Goal: Information Seeking & Learning: Check status

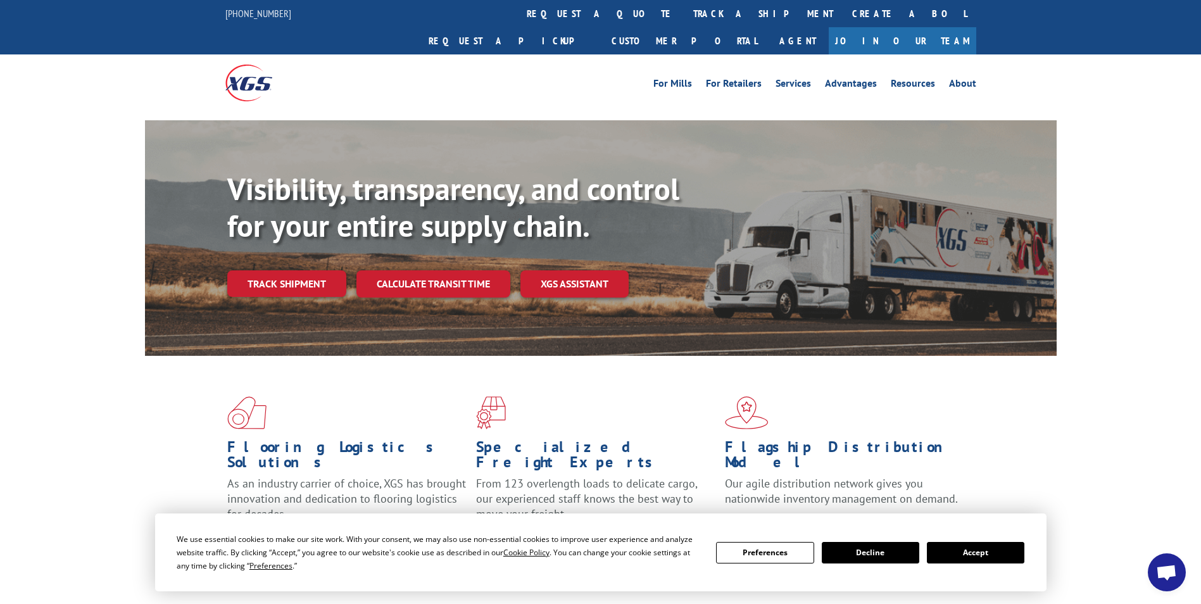
click at [300, 238] on div "Visibility, transparency, and control for your entire supply chain. Track shipm…" at bounding box center [641, 259] width 829 height 177
click at [301, 270] on link "Track shipment" at bounding box center [286, 283] width 119 height 27
drag, startPoint x: 287, startPoint y: 261, endPoint x: 279, endPoint y: 237, distance: 25.2
click at [287, 270] on link "Track shipment" at bounding box center [286, 283] width 119 height 27
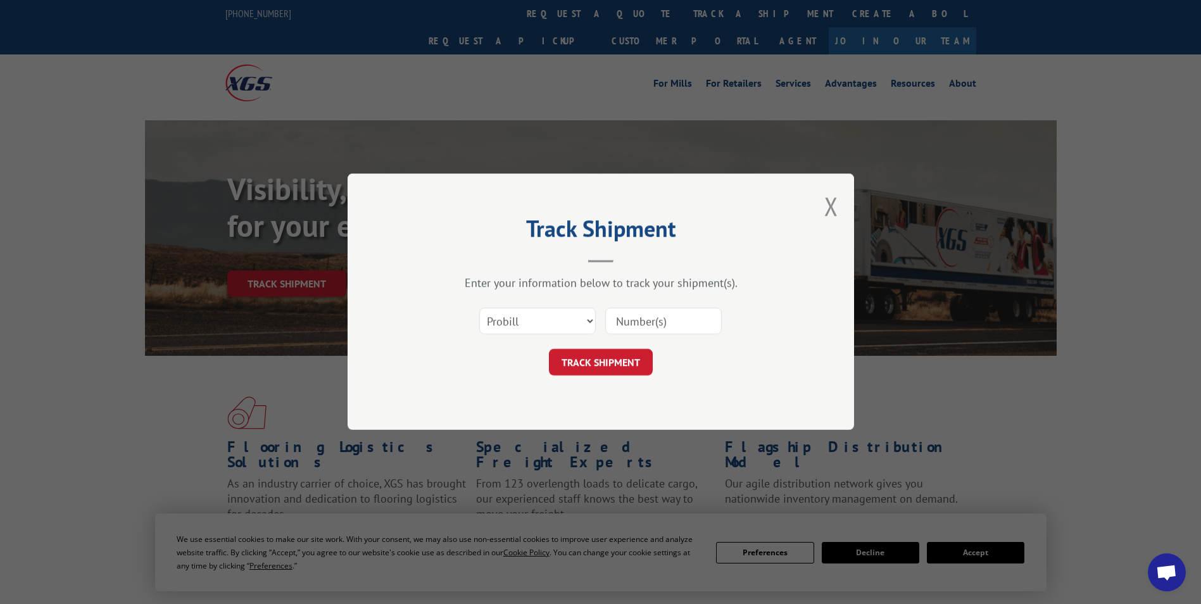
paste input "17402330"
type input "17402330"
click at [587, 363] on button "TRACK SHIPMENT" at bounding box center [601, 363] width 104 height 27
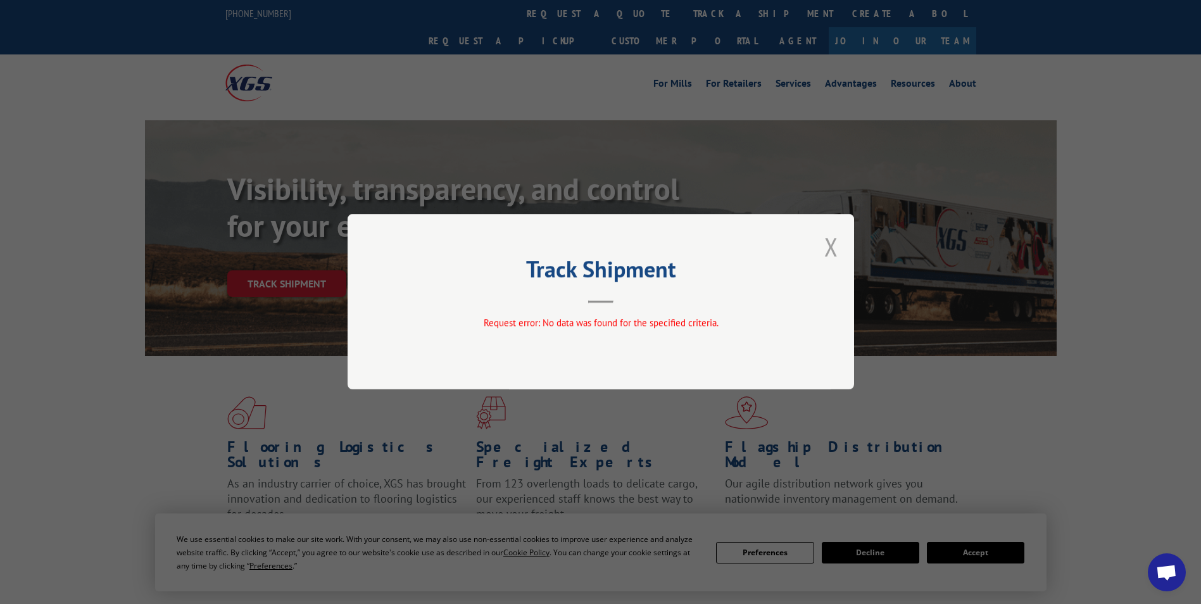
click at [832, 247] on button "Close modal" at bounding box center [831, 247] width 14 height 34
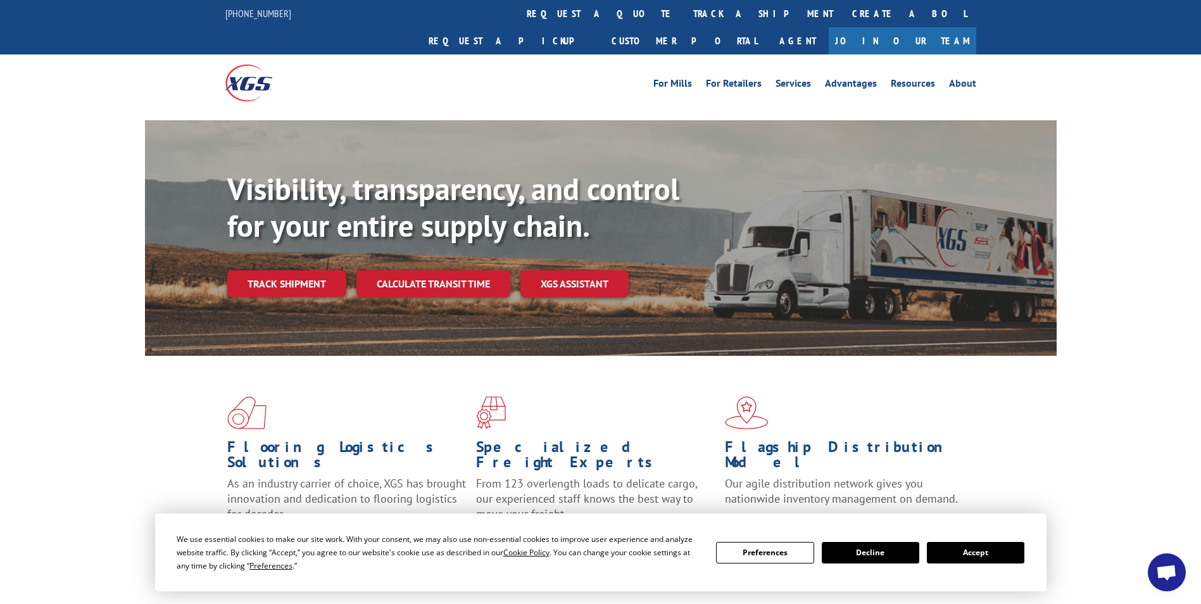
click at [333, 270] on link "Track shipment" at bounding box center [286, 283] width 119 height 27
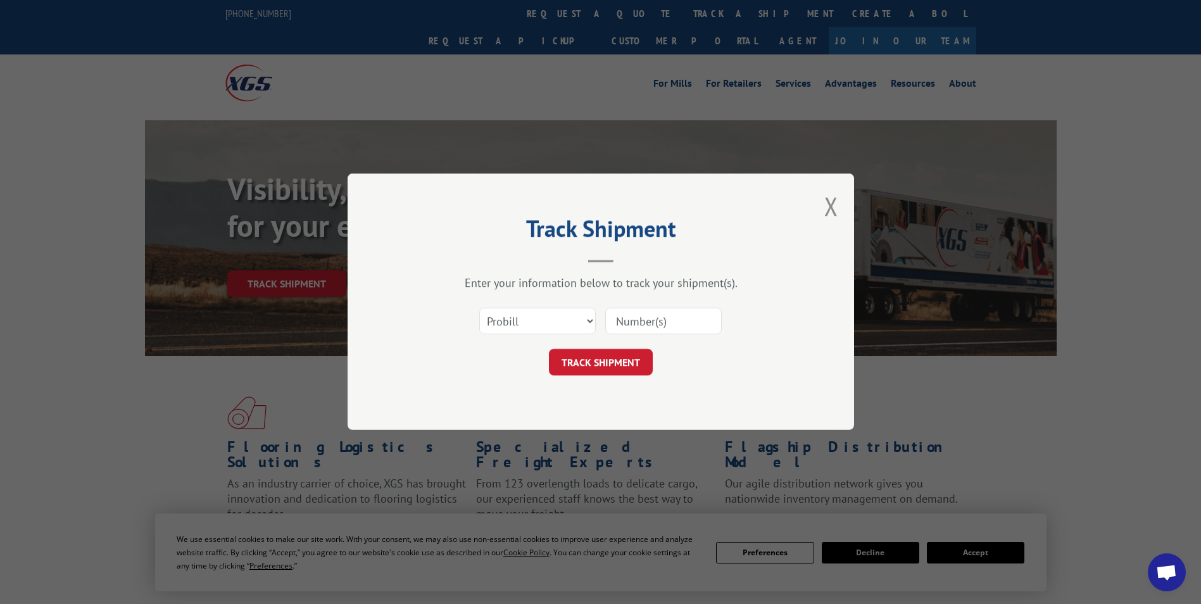
paste input "17402336"
type input "17402336"
click at [580, 355] on button "TRACK SHIPMENT" at bounding box center [601, 363] width 104 height 27
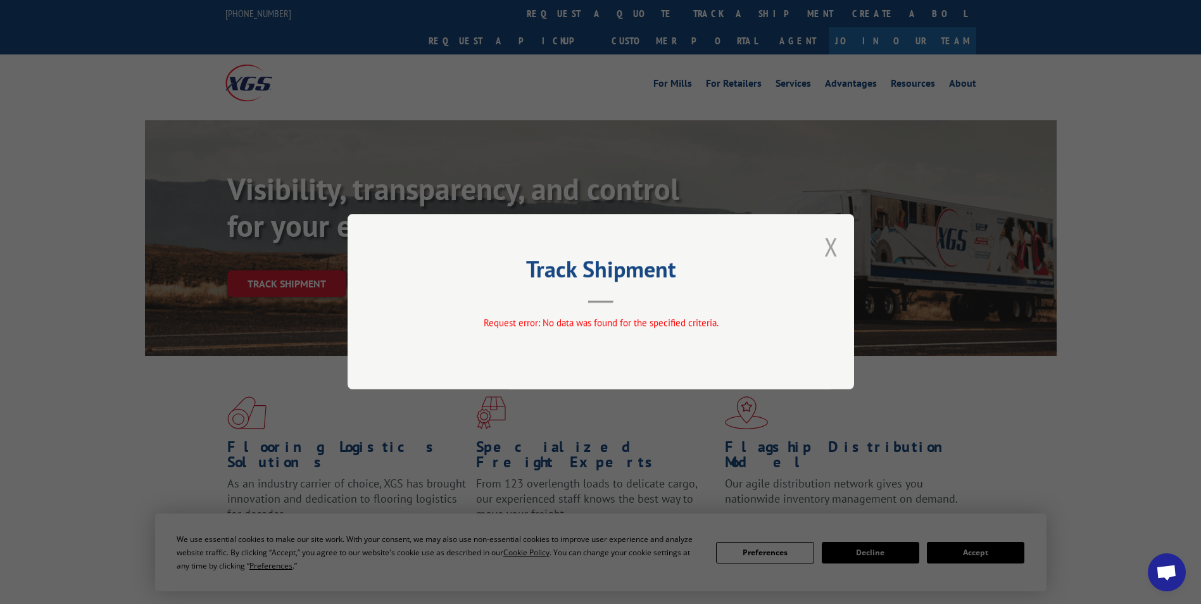
click at [831, 246] on button "Close modal" at bounding box center [831, 247] width 14 height 34
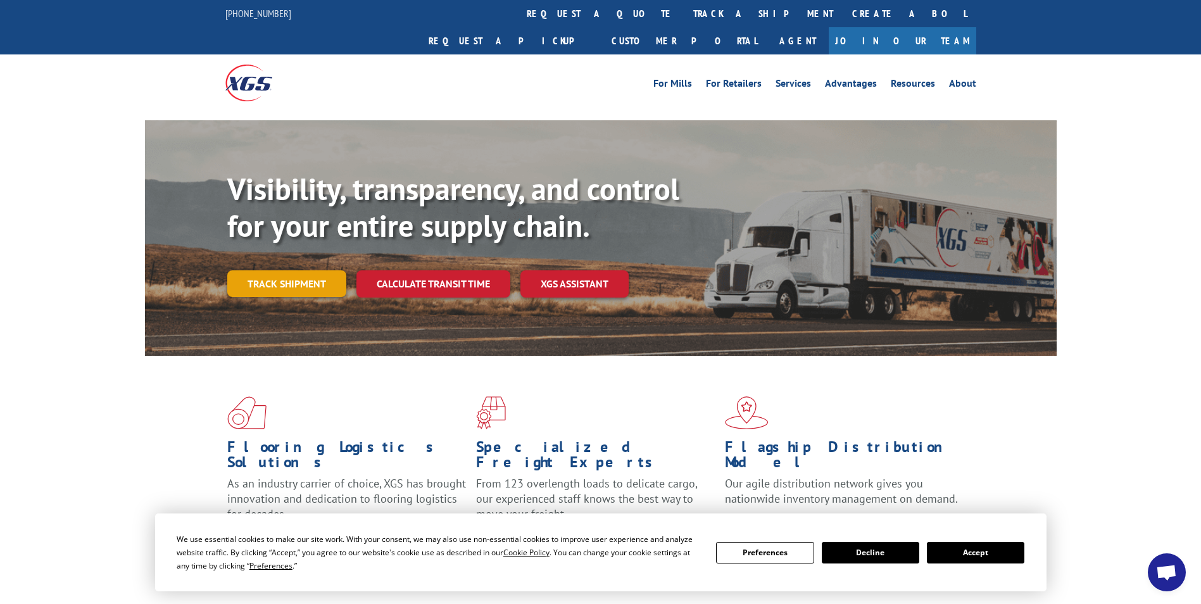
click at [297, 270] on link "Track shipment" at bounding box center [286, 283] width 119 height 27
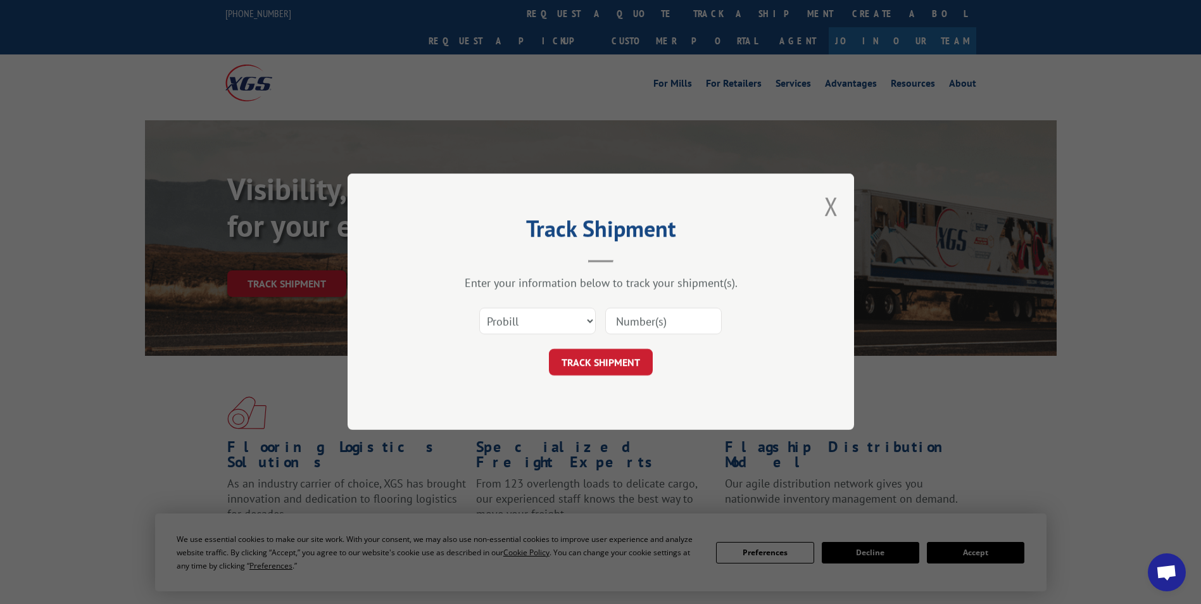
drag, startPoint x: 650, startPoint y: 337, endPoint x: 648, endPoint y: 329, distance: 8.6
click at [649, 336] on div "Select category... Probill BOL PO" at bounding box center [601, 322] width 380 height 42
paste input "17402353"
type input "17402353"
click at [603, 369] on button "TRACK SHIPMENT" at bounding box center [601, 363] width 104 height 27
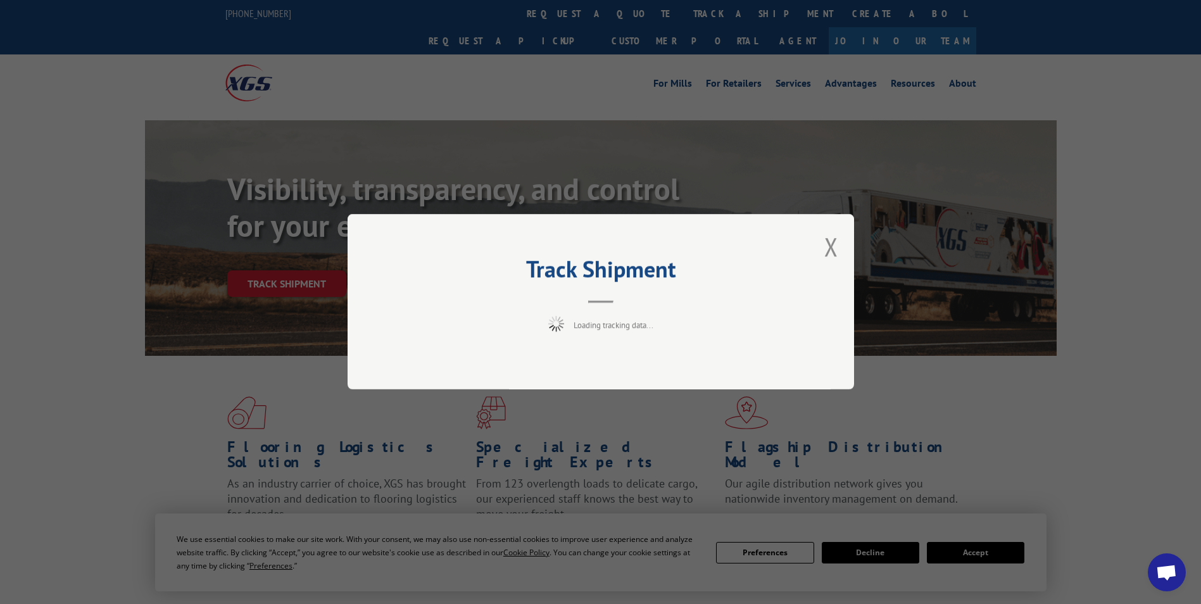
click at [601, 351] on div "Track Shipment Loading tracking data..." at bounding box center [601, 301] width 507 height 175
